Goal: Information Seeking & Learning: Check status

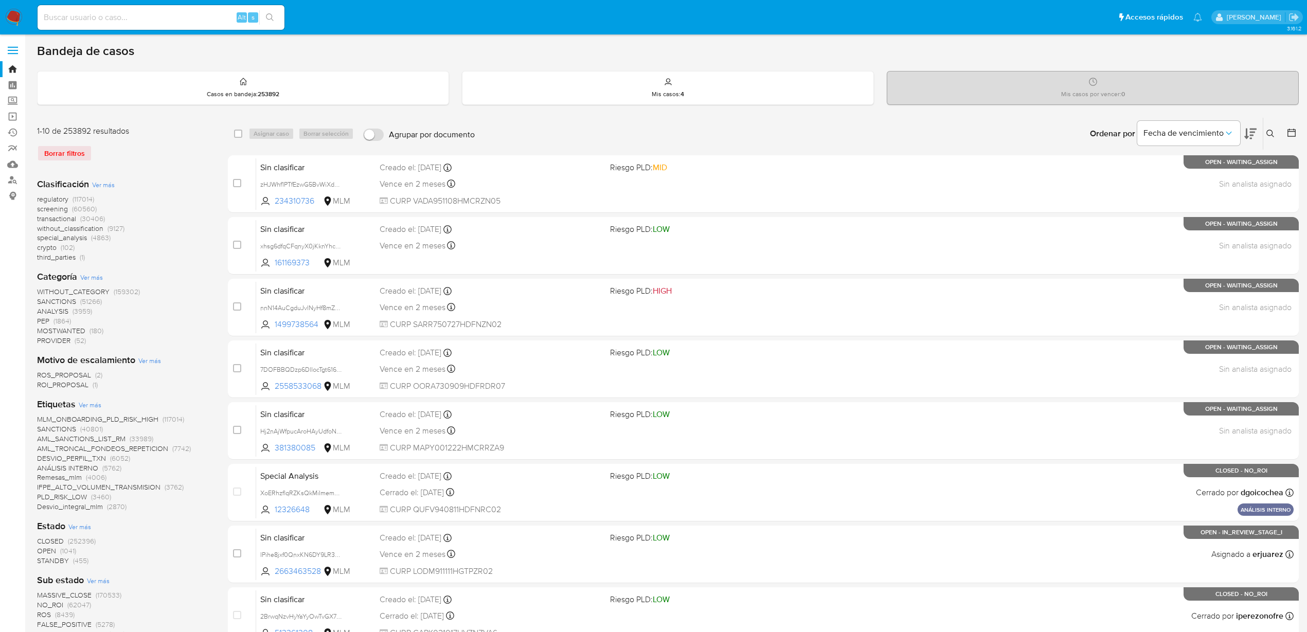
click at [41, 18] on input at bounding box center [161, 17] width 247 height 13
paste input "1791455906"
type input "1791455906"
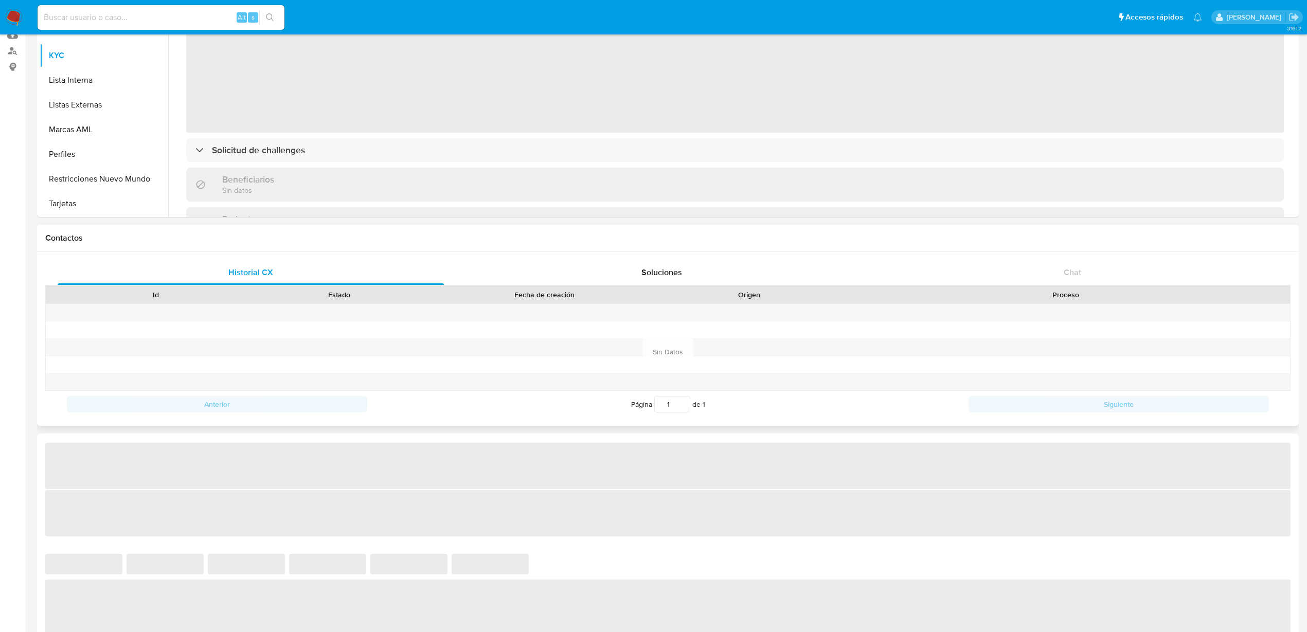
scroll to position [193, 0]
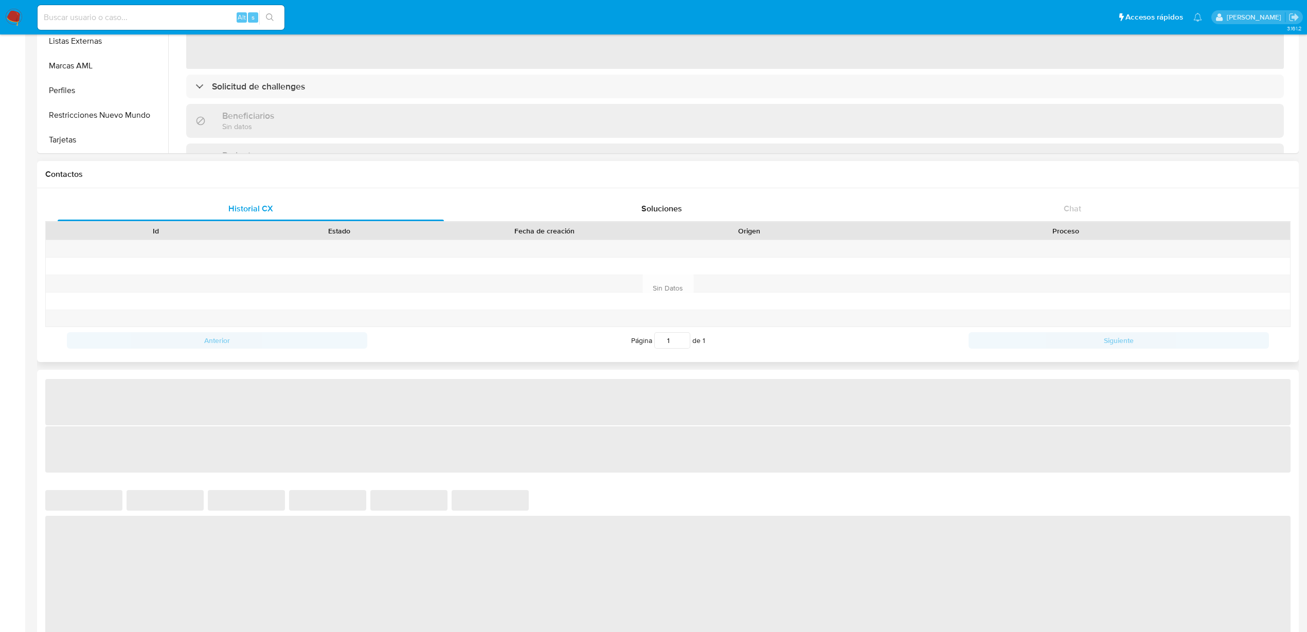
select select "10"
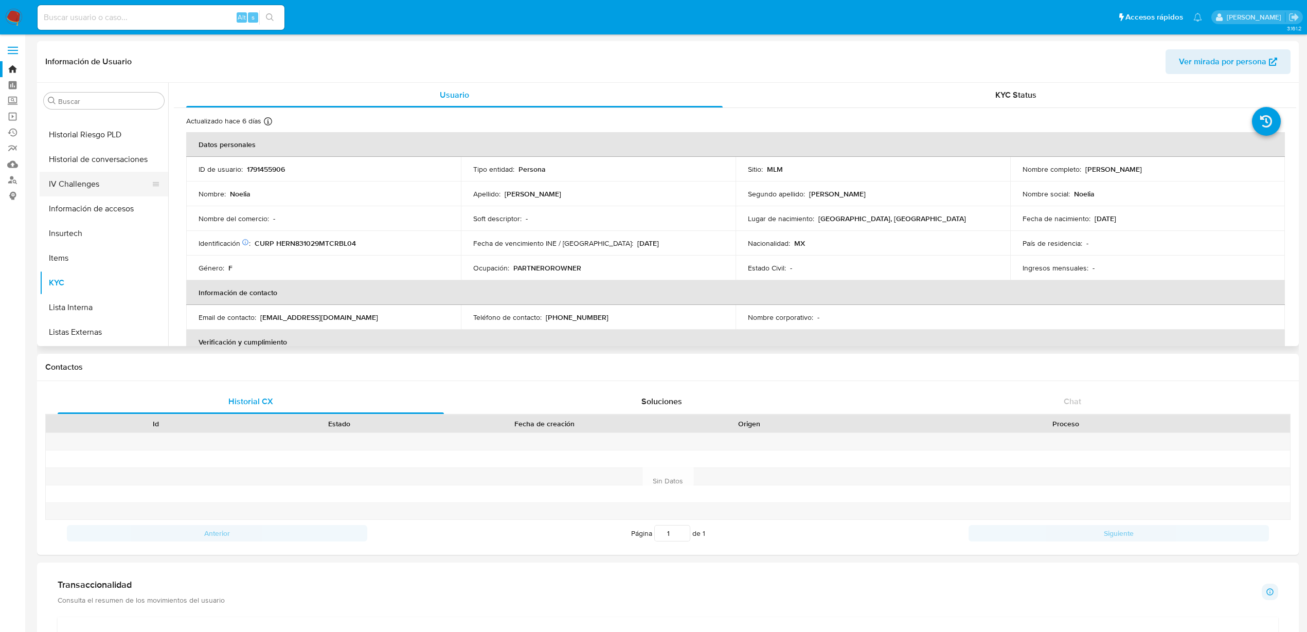
scroll to position [321, 0]
click at [76, 171] on button "Historial Casos" at bounding box center [100, 174] width 120 height 25
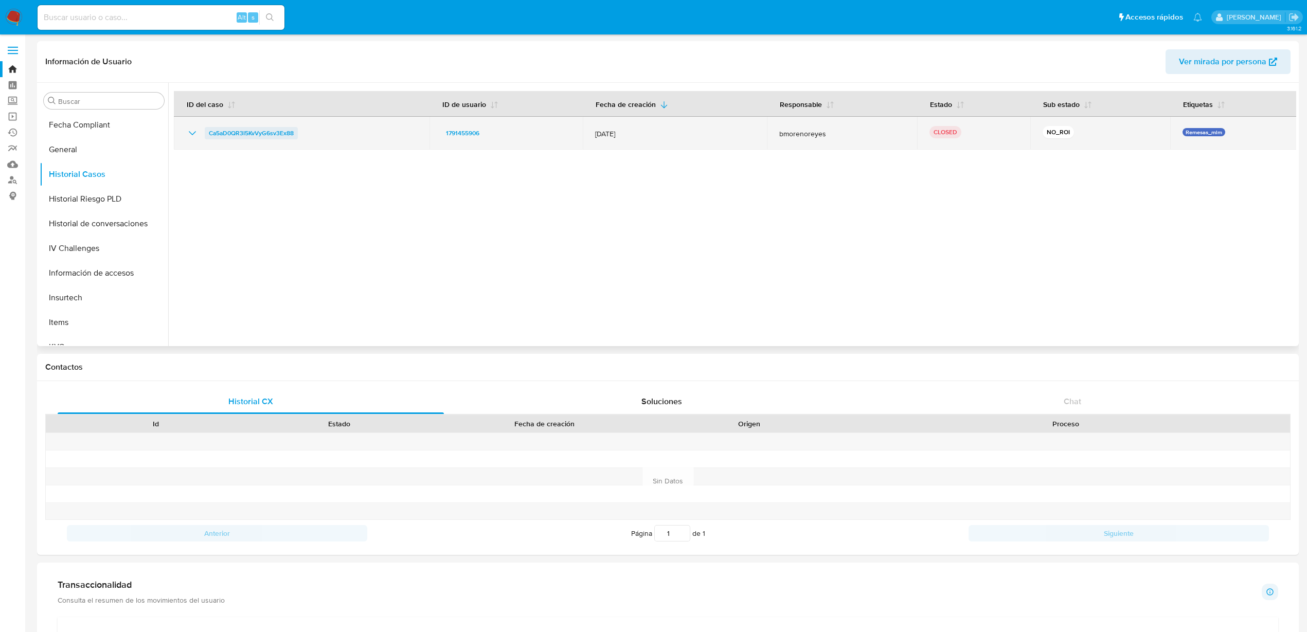
click at [218, 138] on span "Ca5aD0QR3I5KvVyG6sv3Ex88" at bounding box center [251, 133] width 85 height 12
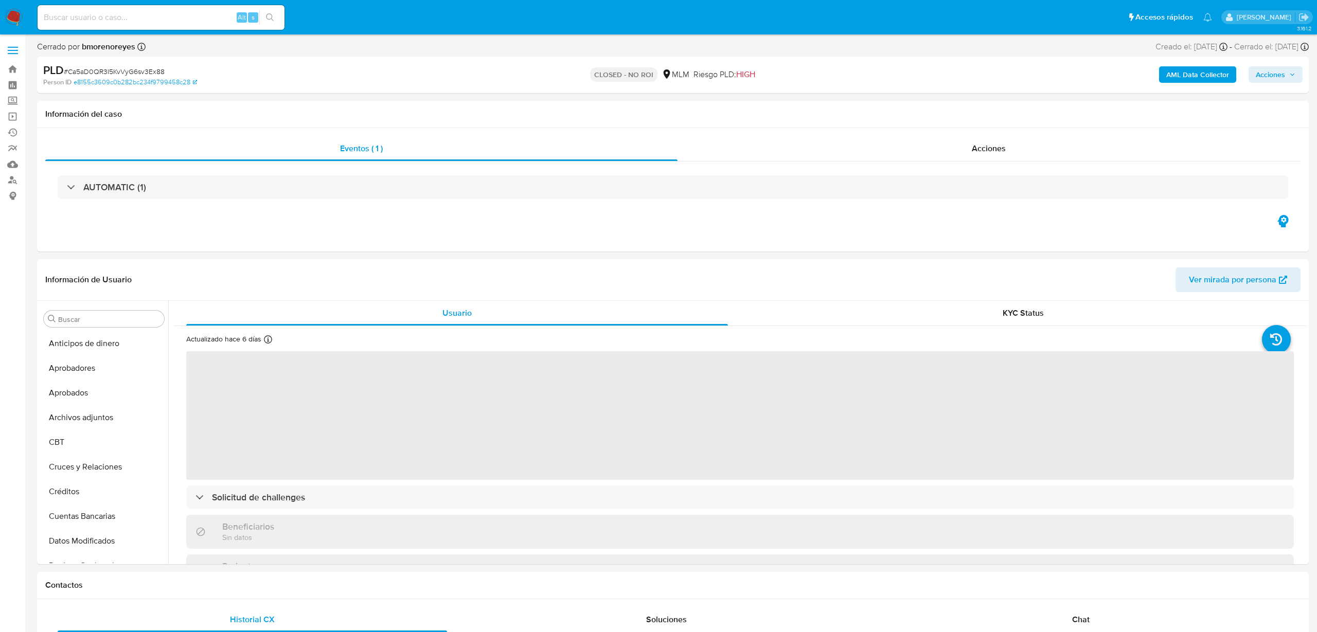
select select "10"
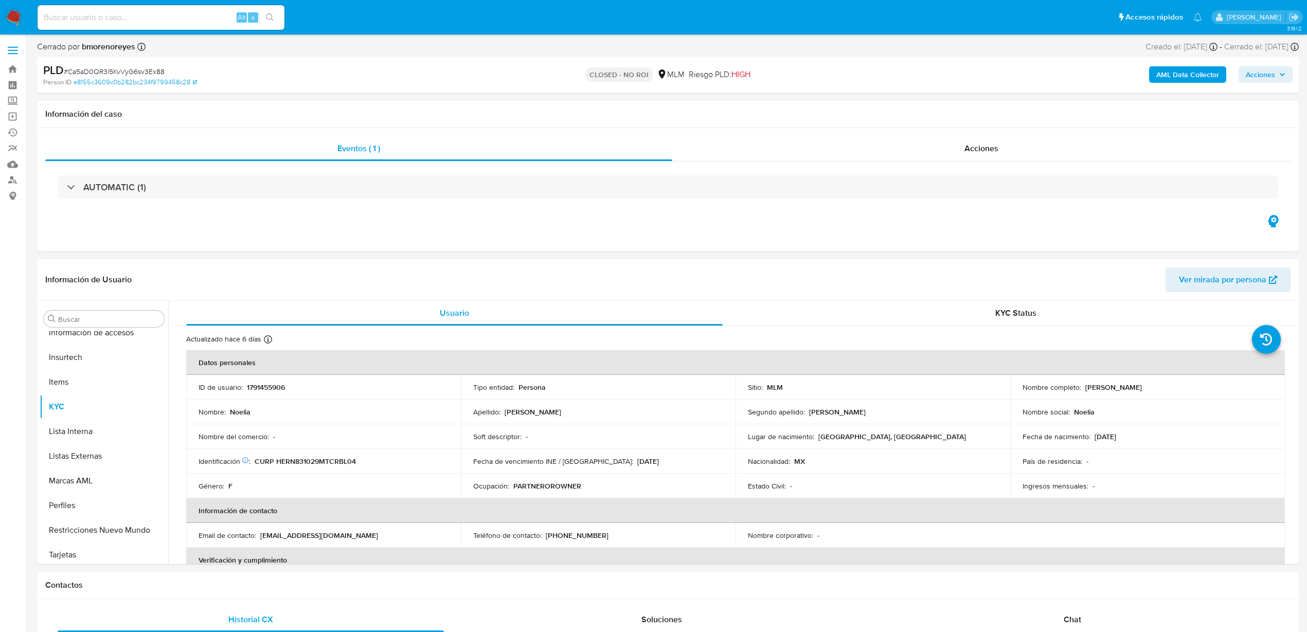
scroll to position [484, 0]
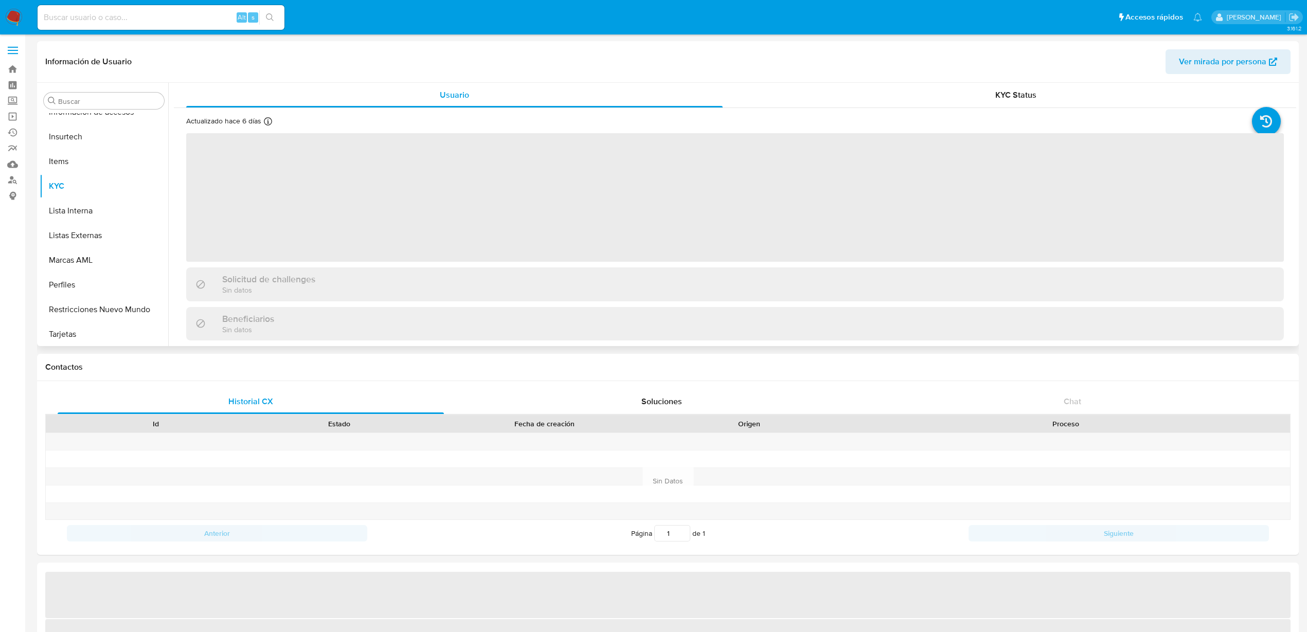
scroll to position [484, 0]
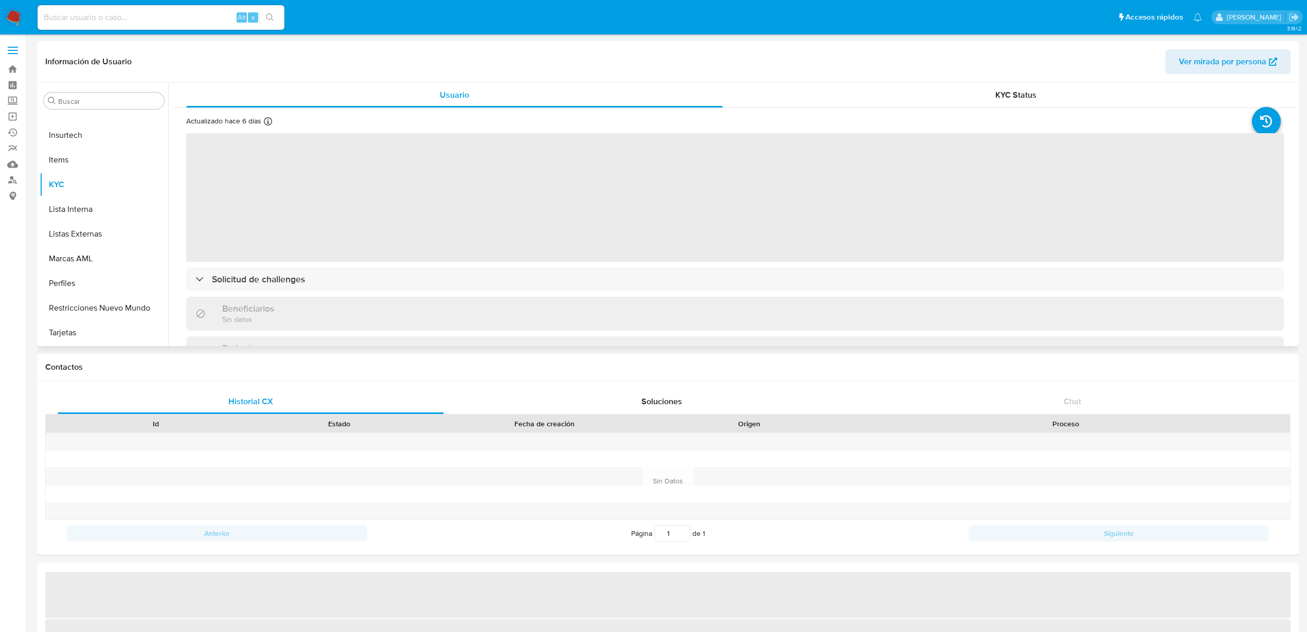
select select "10"
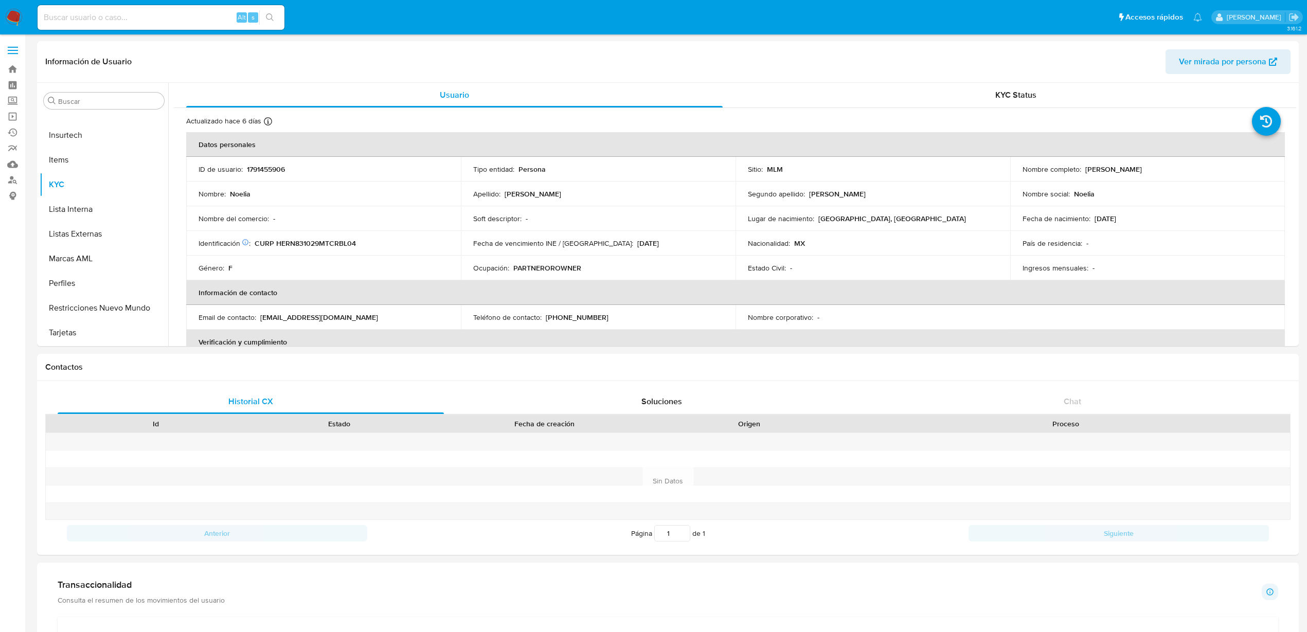
click at [114, 25] on div "Alt s" at bounding box center [161, 17] width 247 height 25
click at [117, 15] on input at bounding box center [161, 17] width 247 height 13
paste input "672077772"
click at [282, 21] on input "672077772" at bounding box center [161, 17] width 247 height 13
type input "672077772"
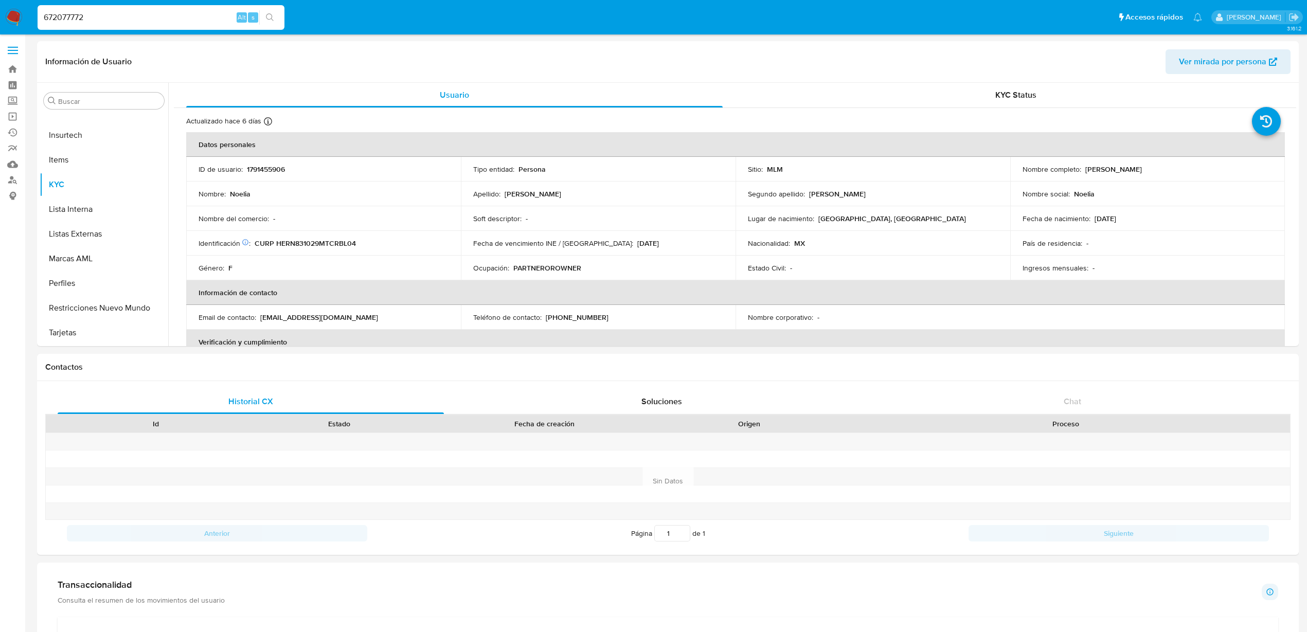
drag, startPoint x: 266, startPoint y: 19, endPoint x: 280, endPoint y: 33, distance: 20.4
click at [266, 18] on icon "search-icon" at bounding box center [270, 17] width 8 height 8
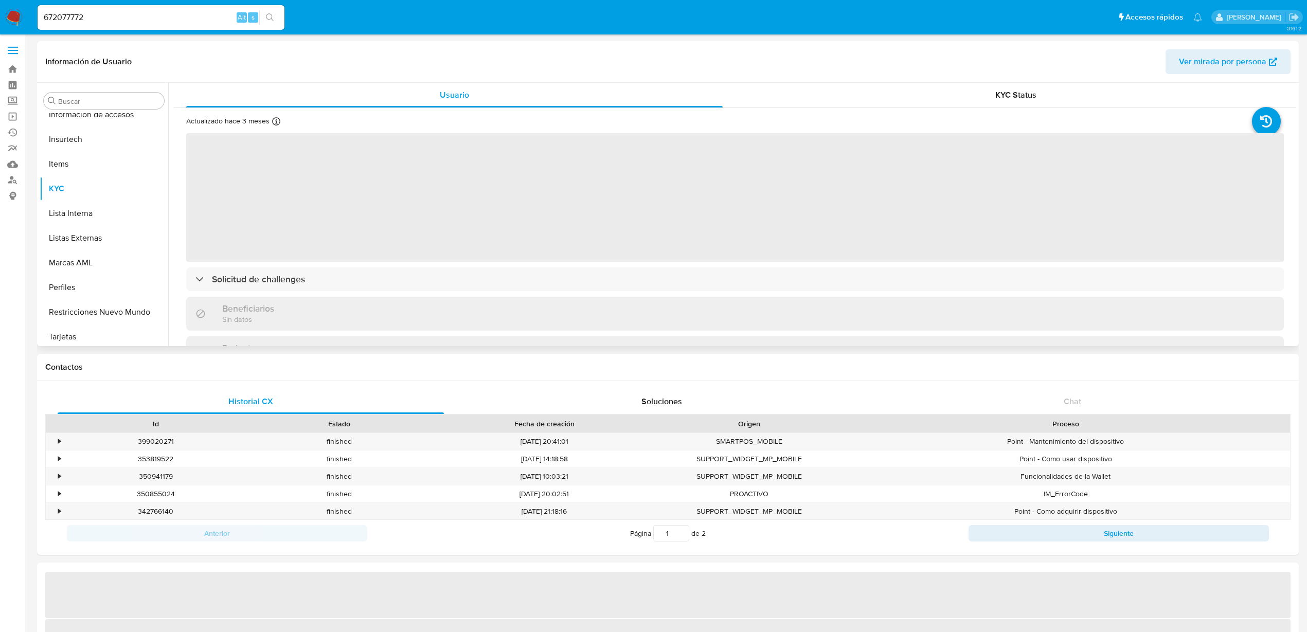
scroll to position [484, 0]
select select "10"
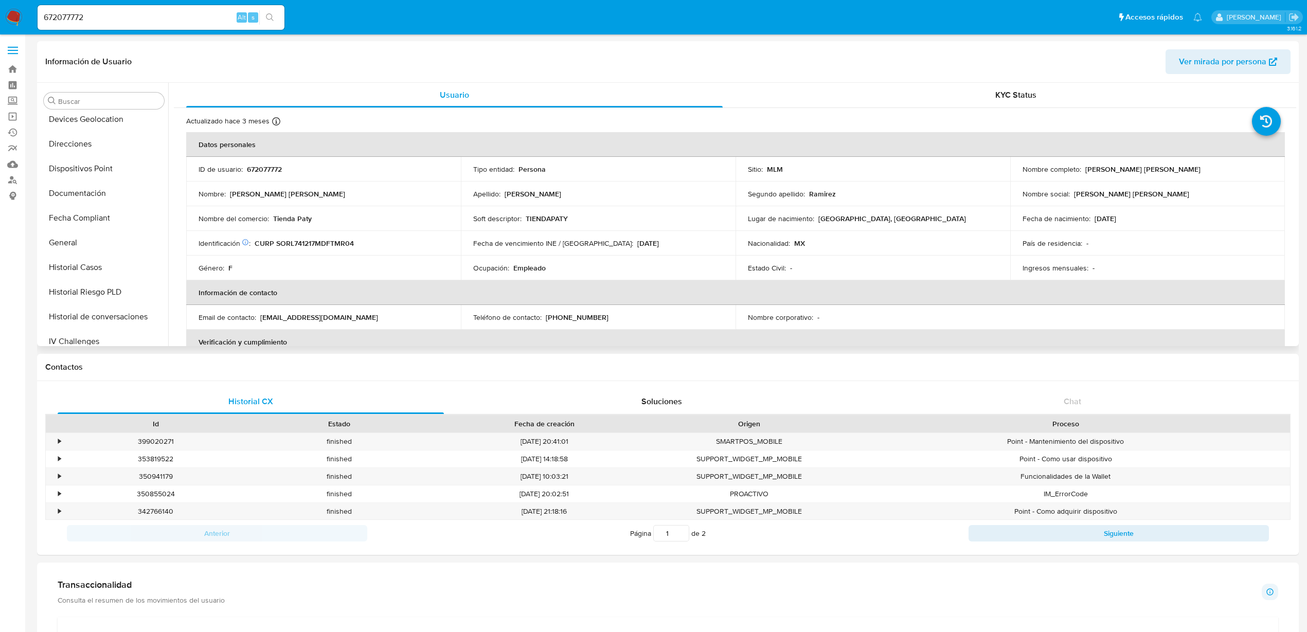
scroll to position [227, 0]
click at [92, 274] on button "Historial Casos" at bounding box center [100, 269] width 120 height 25
